Goal: Task Accomplishment & Management: Use online tool/utility

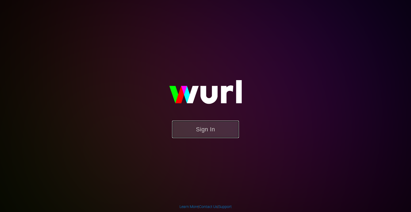
click at [221, 127] on button "Sign In" at bounding box center [205, 128] width 67 height 17
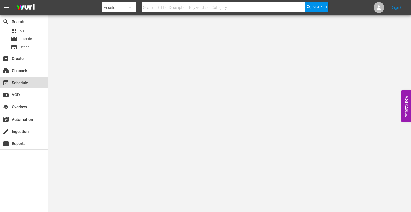
click at [22, 84] on div "event_available Schedule" at bounding box center [15, 81] width 30 height 5
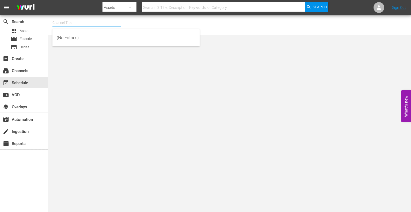
click at [98, 23] on input "text" at bounding box center [86, 22] width 69 height 13
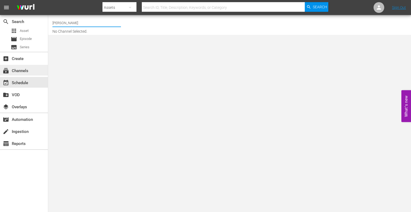
type input "[PERSON_NAME]"
click at [30, 73] on div "subscriptions Channels" at bounding box center [24, 70] width 48 height 11
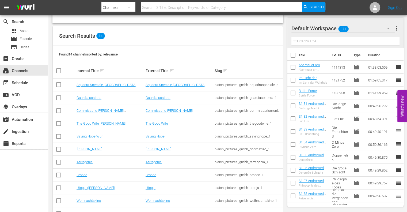
scroll to position [70, 0]
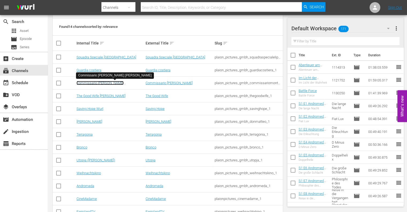
click at [106, 83] on link "Commissario [PERSON_NAME] [PERSON_NAME]" at bounding box center [100, 85] width 47 height 8
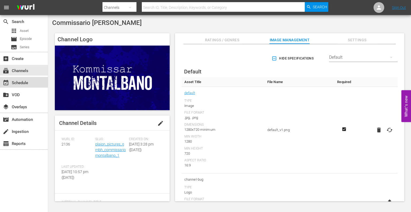
click at [21, 81] on div "event_available Schedule" at bounding box center [15, 81] width 30 height 5
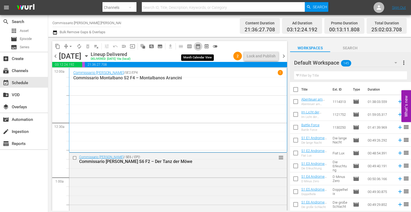
click at [200, 46] on span "date_range_outlined" at bounding box center [197, 46] width 5 height 5
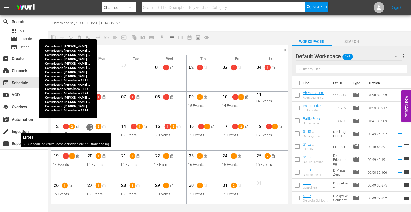
click at [65, 127] on span "1" at bounding box center [66, 126] width 6 height 3
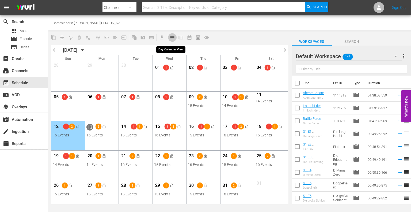
click at [173, 38] on span "calendar_view_day_outlined" at bounding box center [172, 37] width 5 height 5
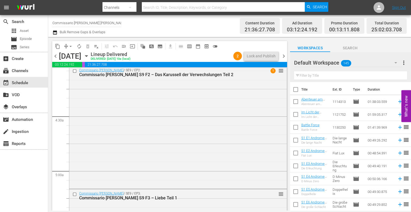
scroll to position [443, 0]
click at [271, 70] on span "1" at bounding box center [273, 71] width 5 height 5
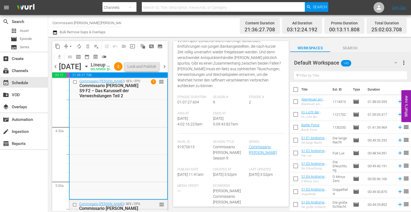
scroll to position [0, 0]
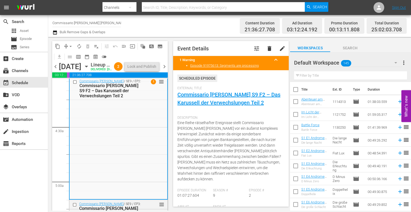
click at [185, 28] on div "Channel Title Commissario [PERSON_NAME] [PERSON_NAME] Bulk Remove Gaps & Overla…" at bounding box center [144, 25] width 185 height 19
click at [55, 70] on span "chevron_left" at bounding box center [55, 66] width 7 height 7
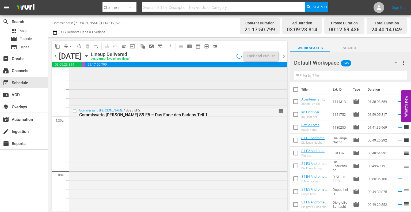
scroll to position [425, 0]
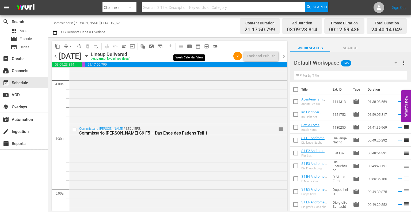
click at [193, 45] on button "calendar_view_week_outlined" at bounding box center [189, 46] width 9 height 9
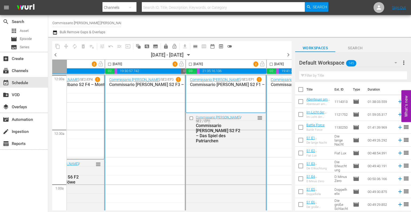
scroll to position [0, 0]
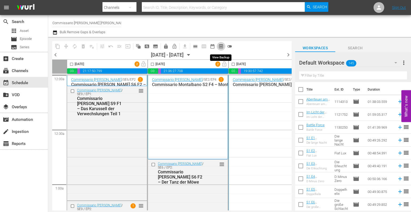
click at [222, 46] on span "preview_outlined" at bounding box center [220, 46] width 5 height 5
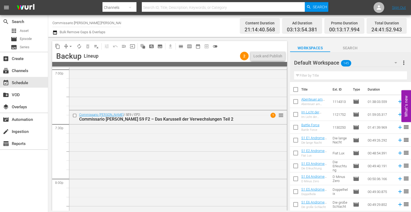
scroll to position [2071, 0]
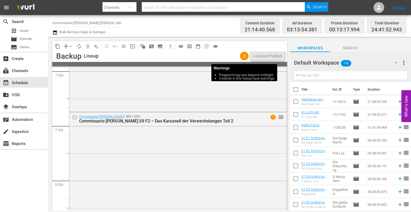
click at [244, 54] on span "2" at bounding box center [244, 56] width 9 height 4
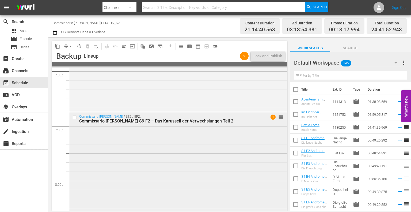
click at [271, 118] on span "1" at bounding box center [273, 116] width 5 height 5
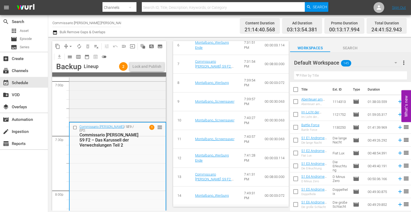
scroll to position [428, 0]
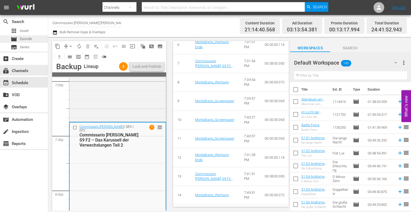
drag, startPoint x: 17, startPoint y: 88, endPoint x: 7, endPoint y: 40, distance: 49.1
click at [7, 40] on div "search Search apps Asset movie Episode subtitles Series add_box Create subscrip…" at bounding box center [24, 121] width 48 height 212
